Goal: Book appointment/travel/reservation

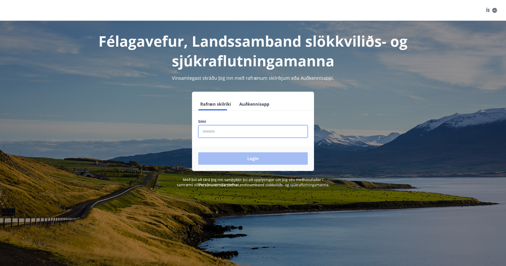
click at [234, 131] on input "phone" at bounding box center [253, 131] width 110 height 13
type input "********"
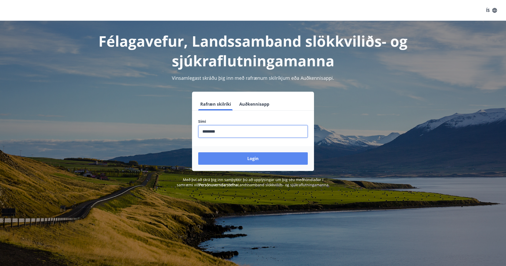
click at [198, 152] on button "Login" at bounding box center [253, 158] width 110 height 12
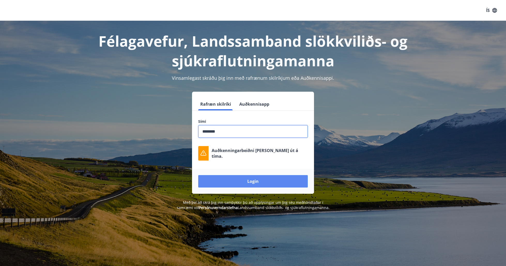
click at [251, 178] on button "Login" at bounding box center [253, 181] width 110 height 12
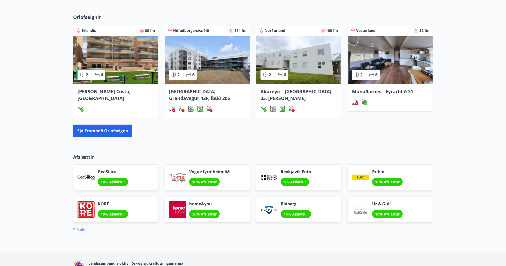
scroll to position [362, 0]
click at [206, 94] on span "[GEOGRAPHIC_DATA] - Grandavegur 42F, íbúð 205" at bounding box center [199, 94] width 61 height 13
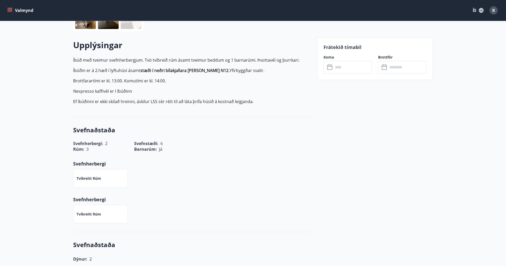
scroll to position [129, 0]
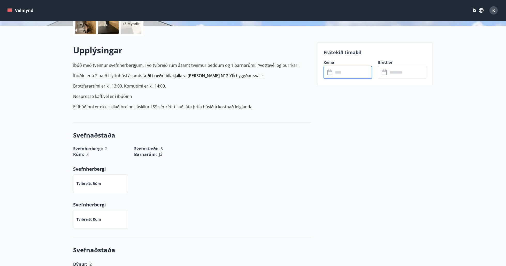
click at [352, 73] on input "text" at bounding box center [353, 72] width 39 height 13
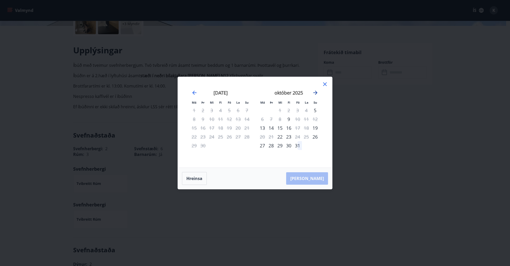
click at [317, 93] on icon "Move forward to switch to the next month." at bounding box center [315, 92] width 4 height 4
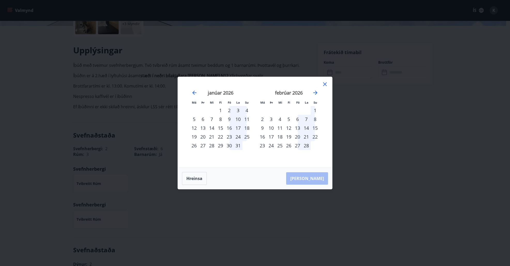
click at [298, 118] on div "6" at bounding box center [297, 119] width 9 height 9
click at [315, 119] on div "8" at bounding box center [315, 119] width 9 height 9
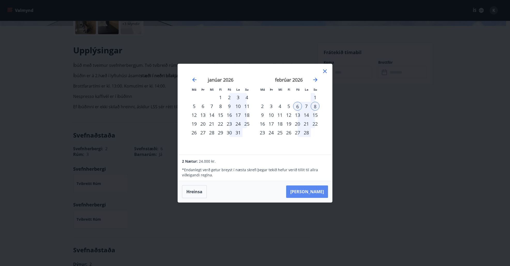
click at [316, 190] on button "[PERSON_NAME]" at bounding box center [307, 191] width 42 height 12
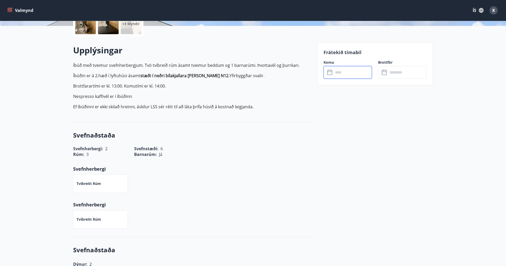
type input "******"
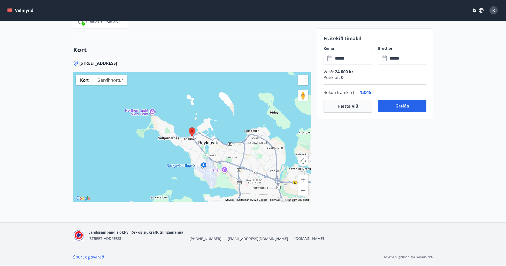
scroll to position [511, 0]
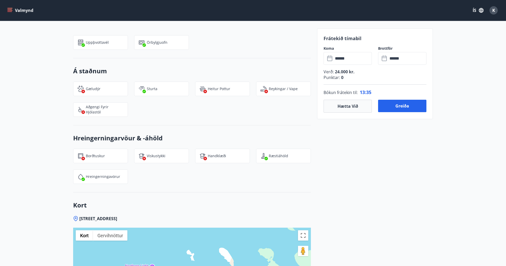
click at [23, 10] on button "Valmynd" at bounding box center [20, 10] width 29 height 9
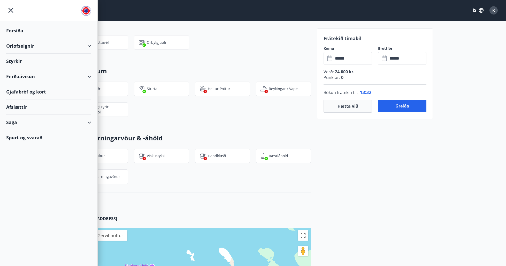
click at [49, 75] on div "Ferðaávísun" at bounding box center [48, 76] width 85 height 15
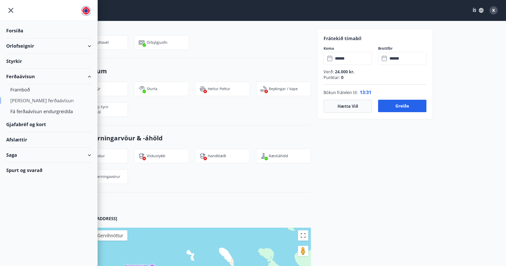
click at [33, 101] on div "[PERSON_NAME] ferðaávísun" at bounding box center [48, 100] width 77 height 11
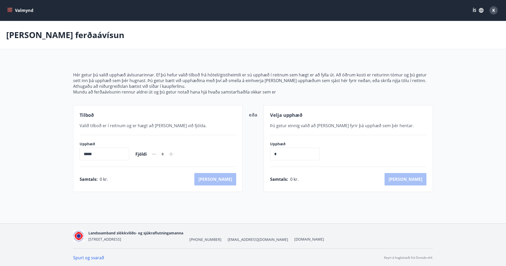
click at [119, 155] on input "*****" at bounding box center [105, 153] width 50 height 13
drag, startPoint x: 93, startPoint y: 153, endPoint x: 90, endPoint y: 153, distance: 3.1
click at [90, 153] on input "*****" at bounding box center [105, 153] width 50 height 13
click at [307, 142] on label "Upphæð" at bounding box center [297, 143] width 55 height 5
click at [11, 7] on button "Valmynd" at bounding box center [20, 10] width 29 height 9
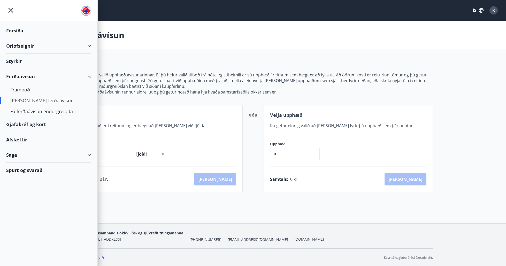
click at [20, 31] on div "Forsíða" at bounding box center [48, 30] width 85 height 15
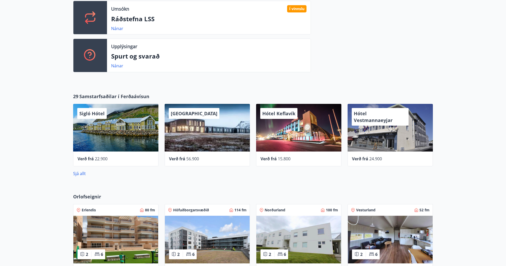
scroll to position [233, 0]
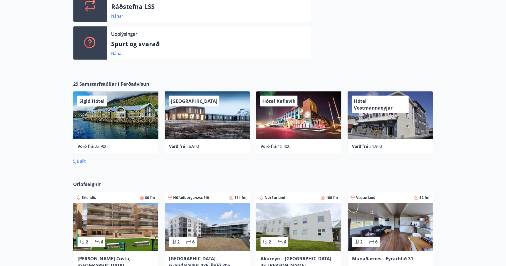
click at [81, 162] on link "Sjá allt" at bounding box center [79, 161] width 13 height 6
